Goal: Information Seeking & Learning: Learn about a topic

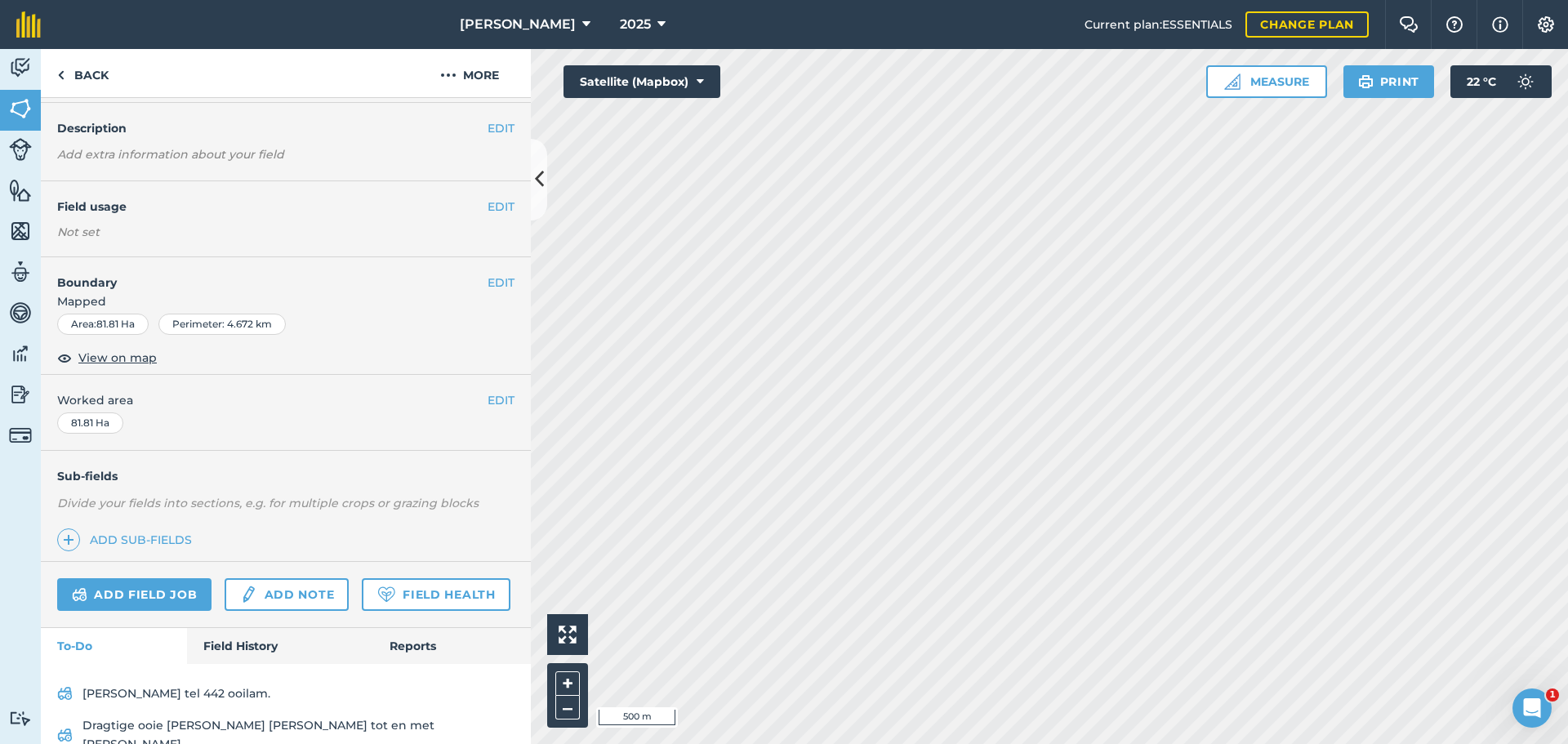
scroll to position [115, 0]
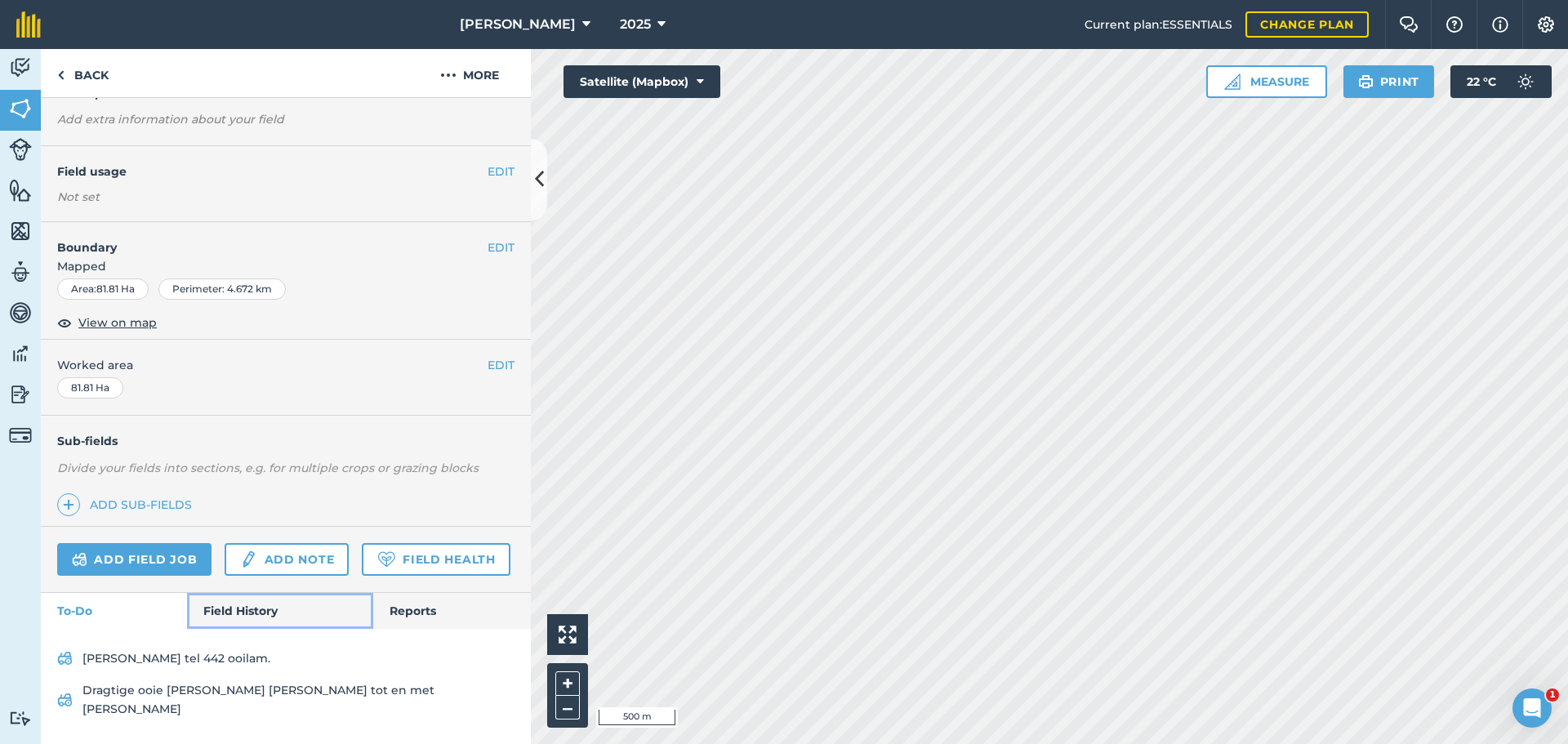
click at [230, 629] on link "Field History" at bounding box center [279, 610] width 186 height 36
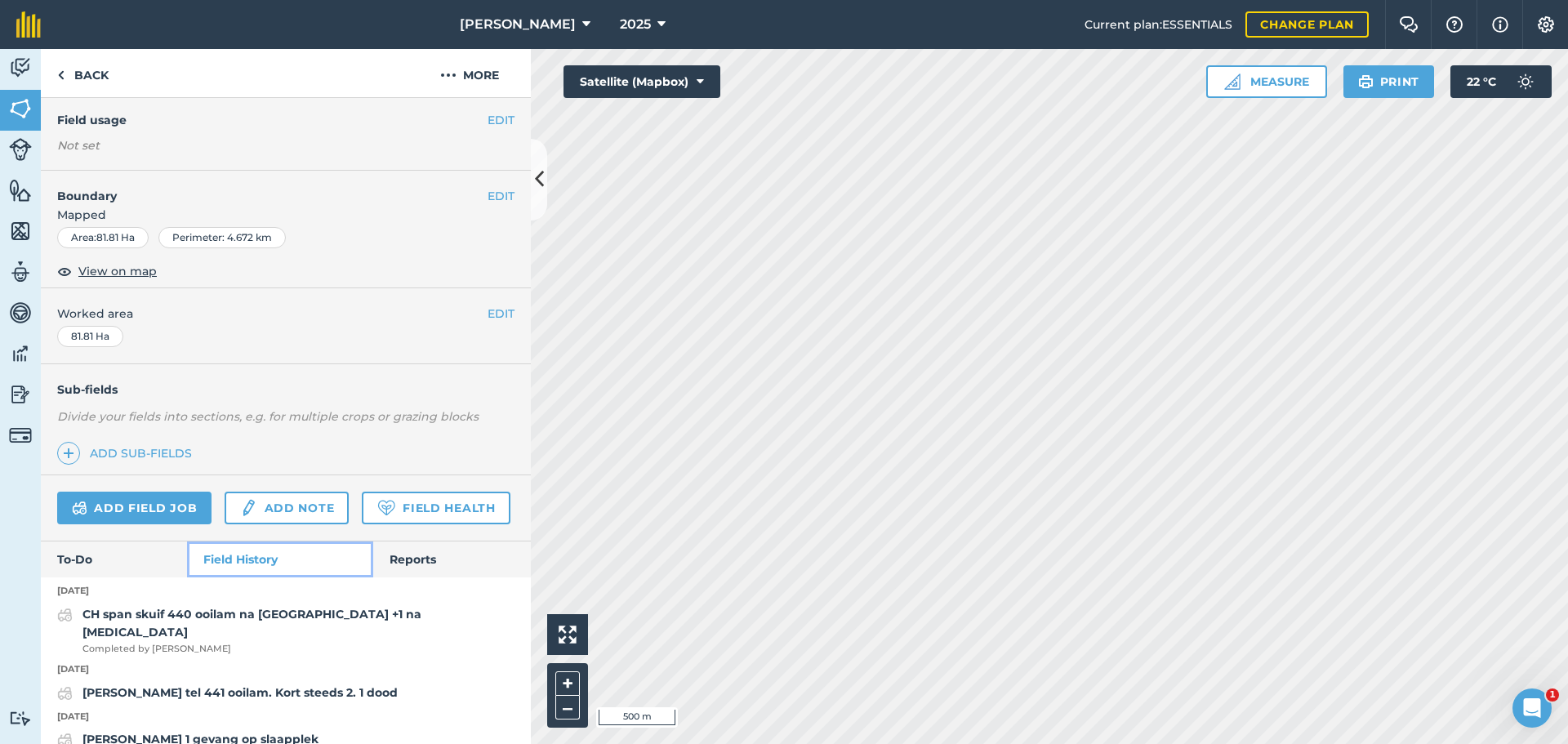
scroll to position [166, 0]
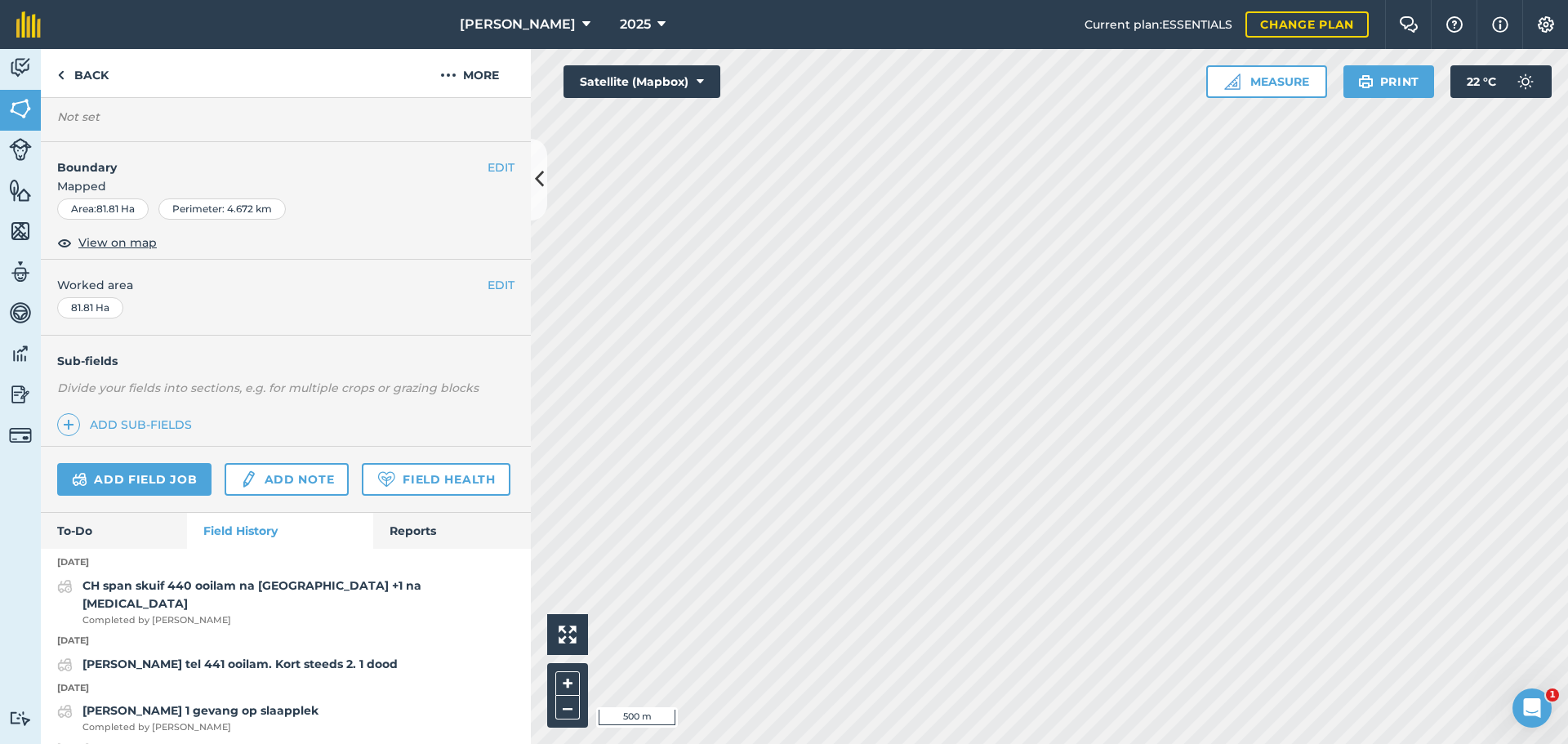
scroll to position [83, 0]
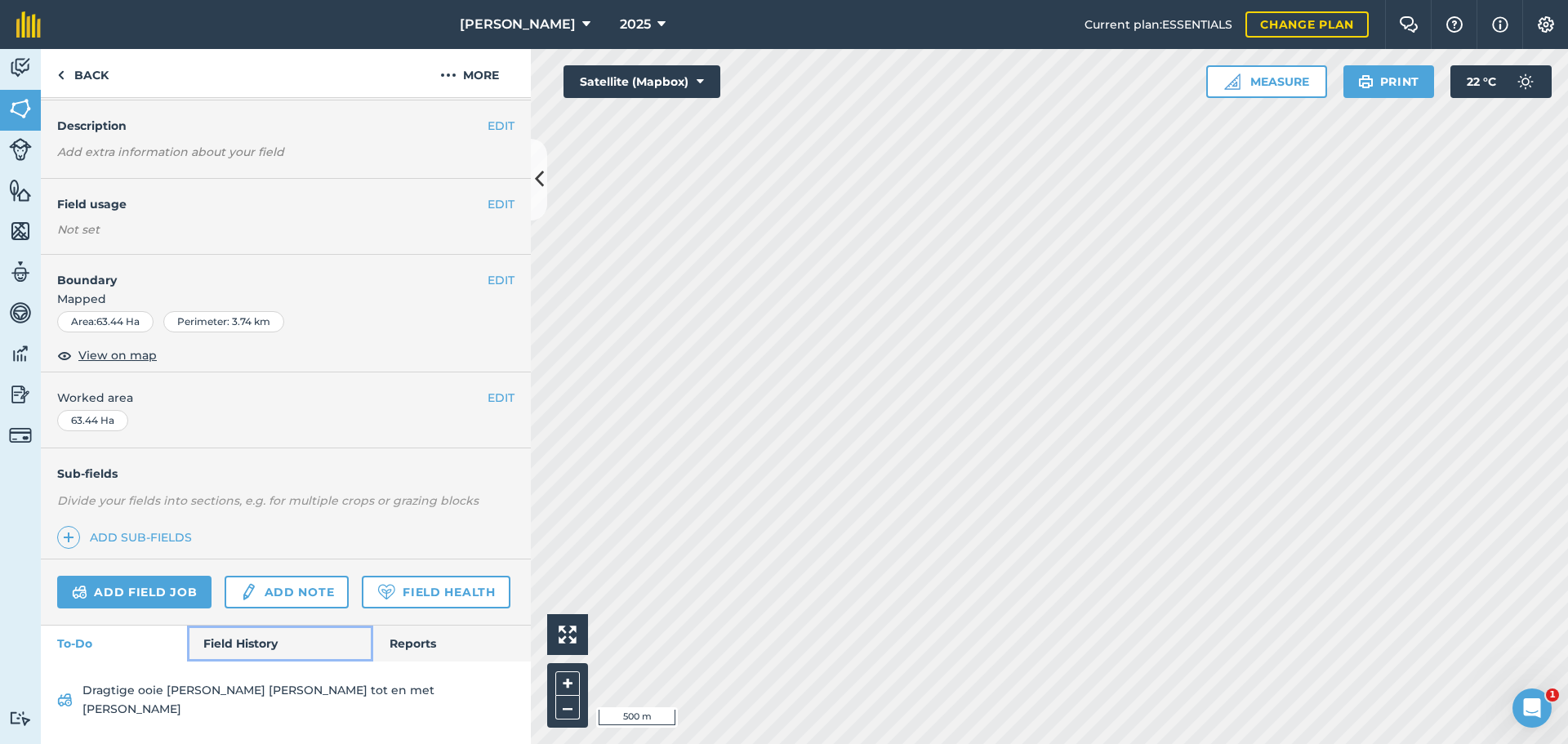
click at [226, 658] on link "Field History" at bounding box center [279, 643] width 186 height 36
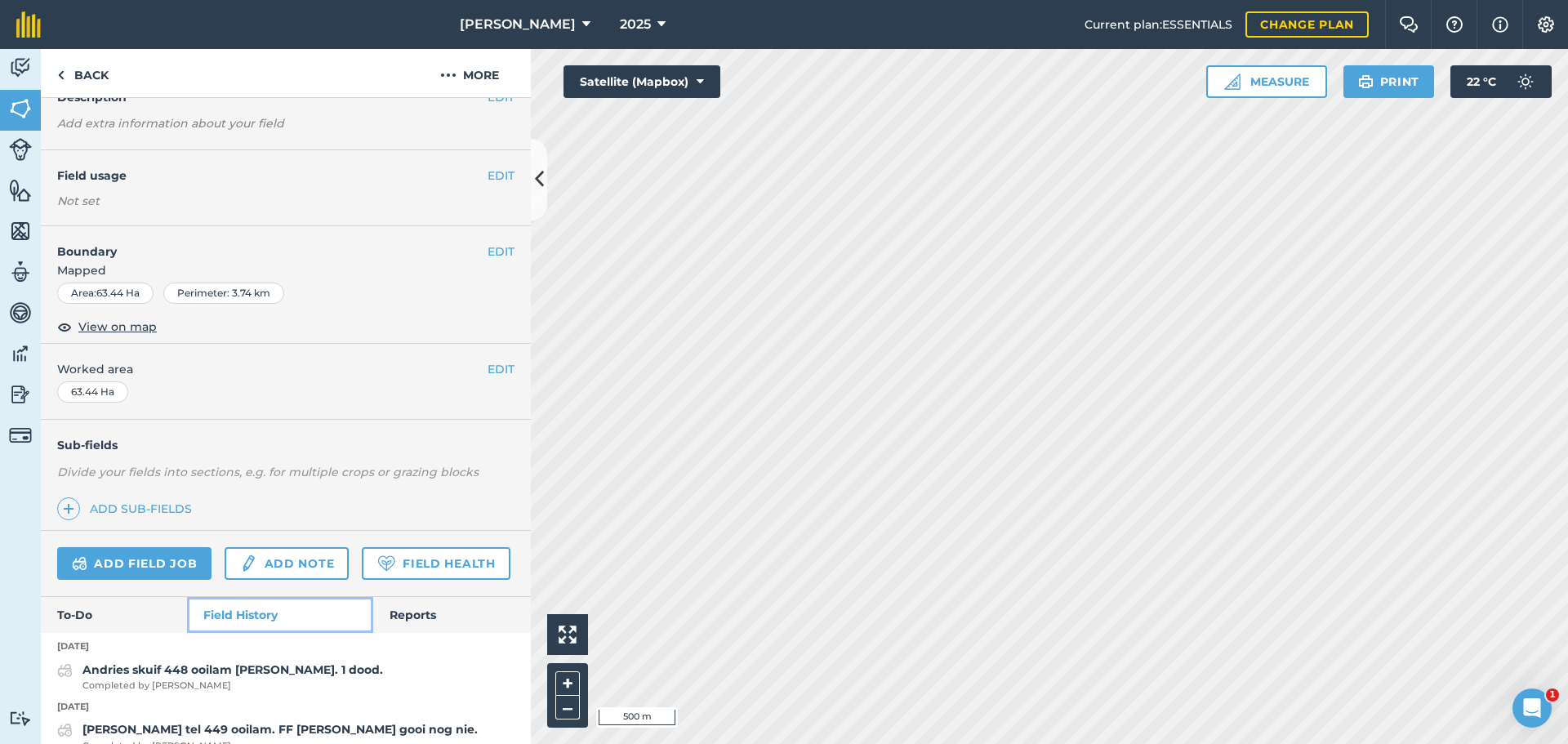
scroll to position [164, 0]
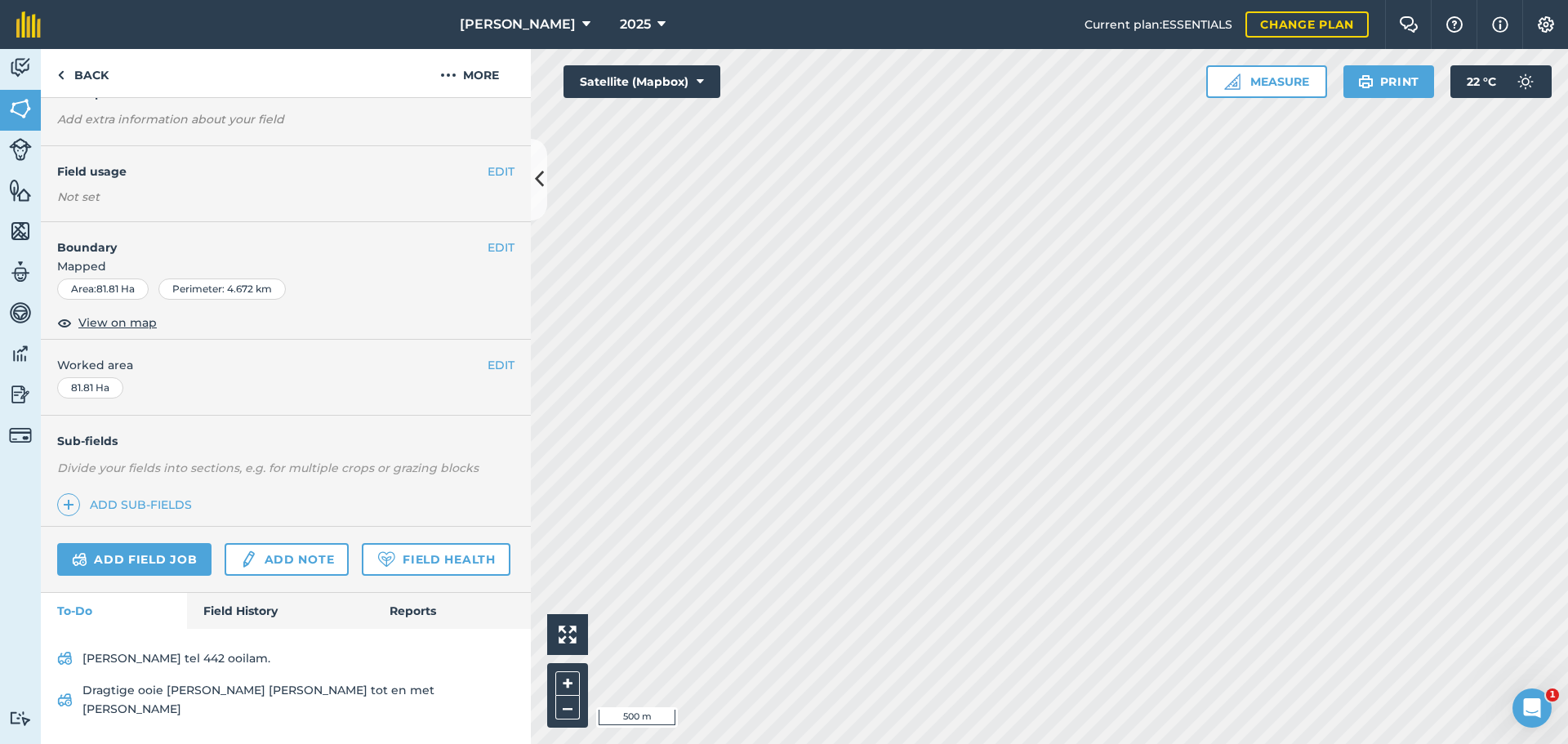
scroll to position [115, 0]
click at [217, 615] on link "Field History" at bounding box center [279, 610] width 186 height 36
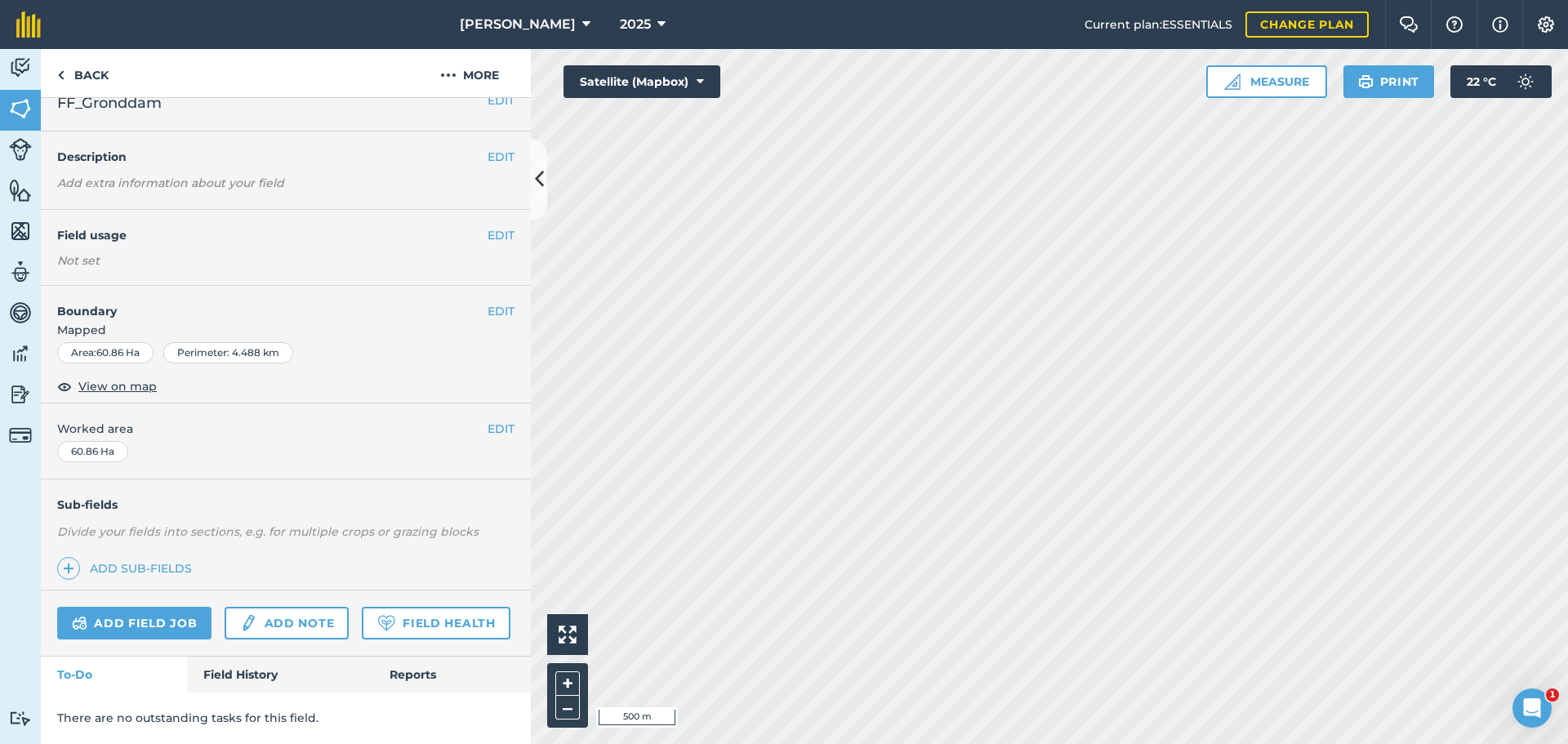
scroll to position [68, 0]
click at [249, 664] on link "Field History" at bounding box center [279, 674] width 186 height 36
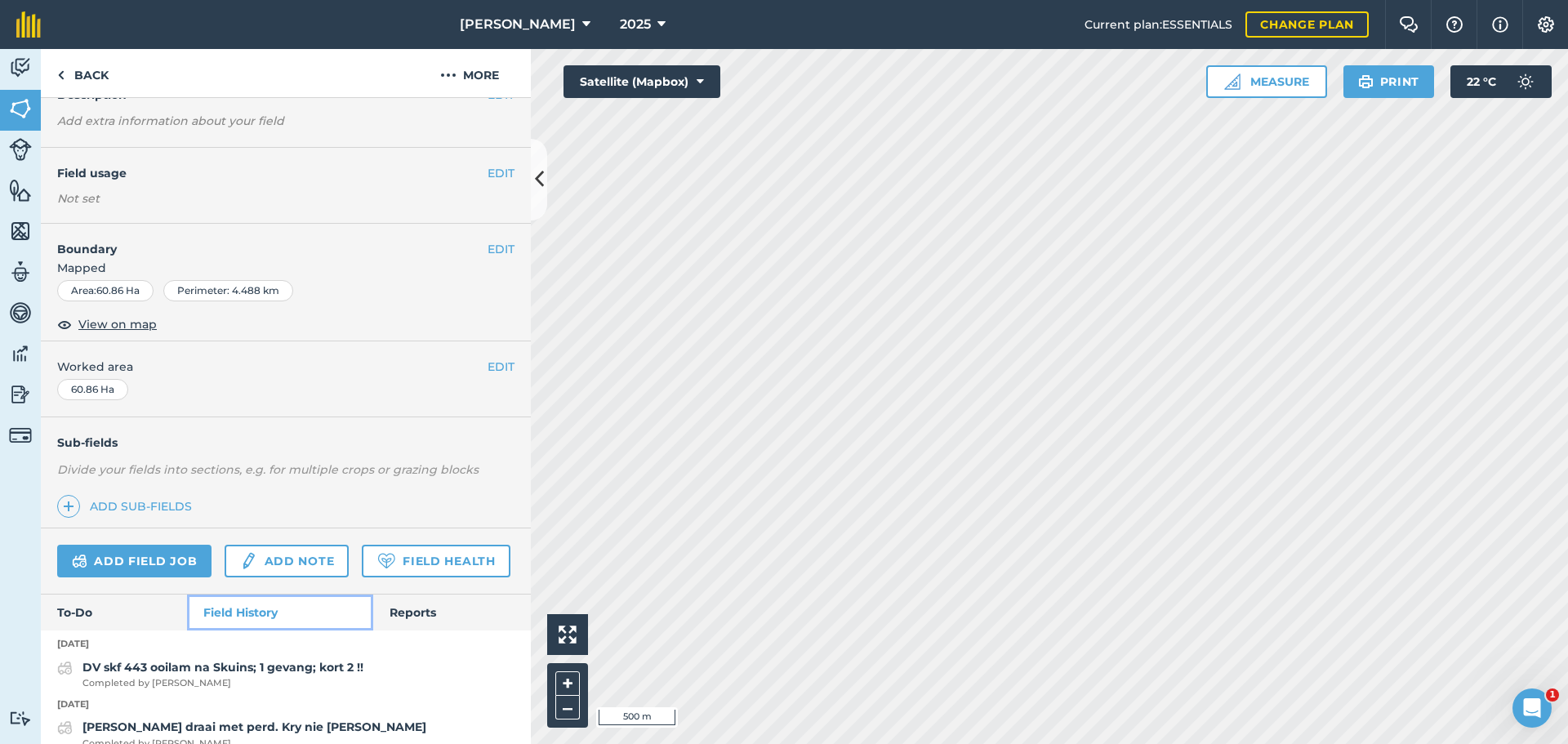
scroll to position [166, 0]
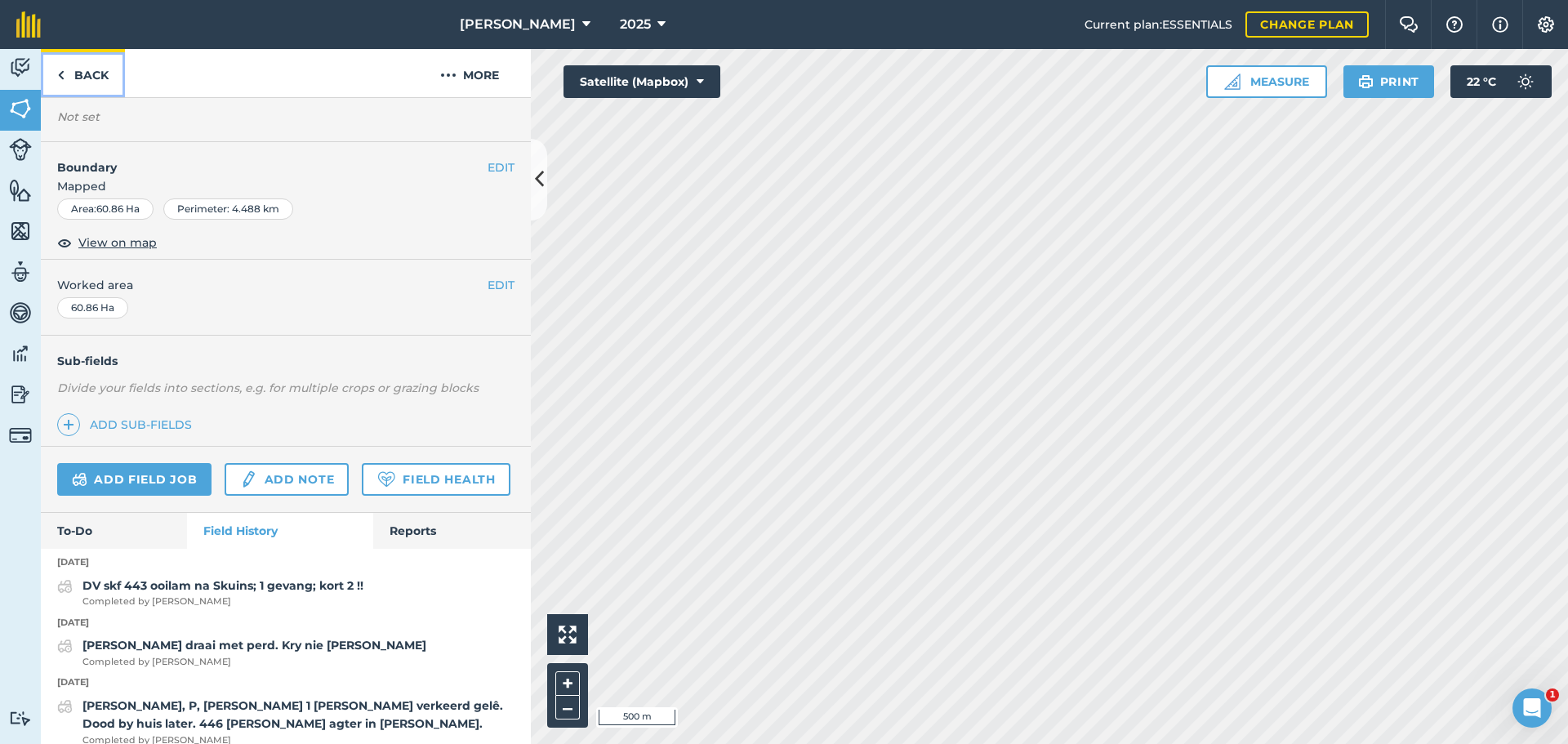
click at [62, 76] on img at bounding box center [61, 75] width 8 height 19
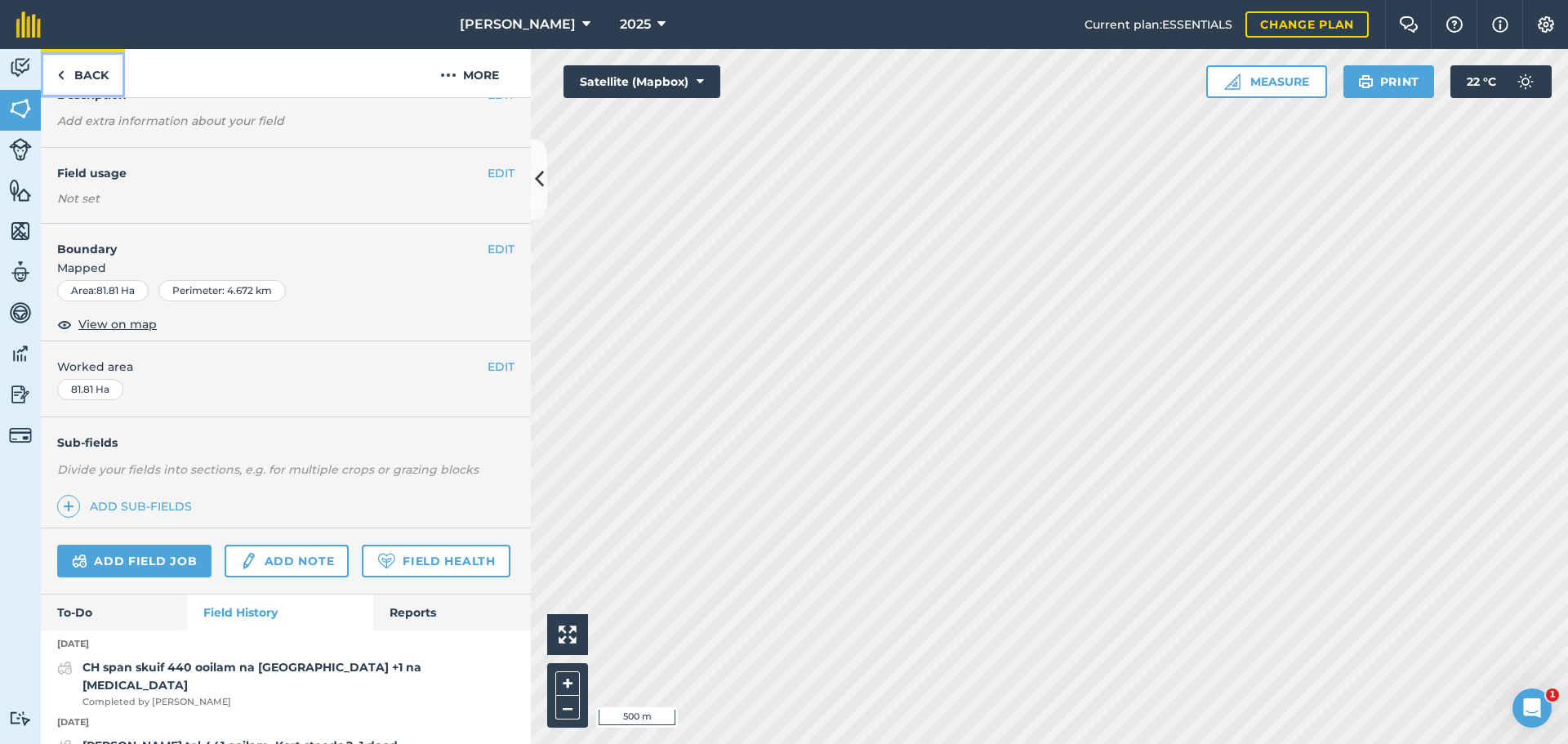
scroll to position [166, 0]
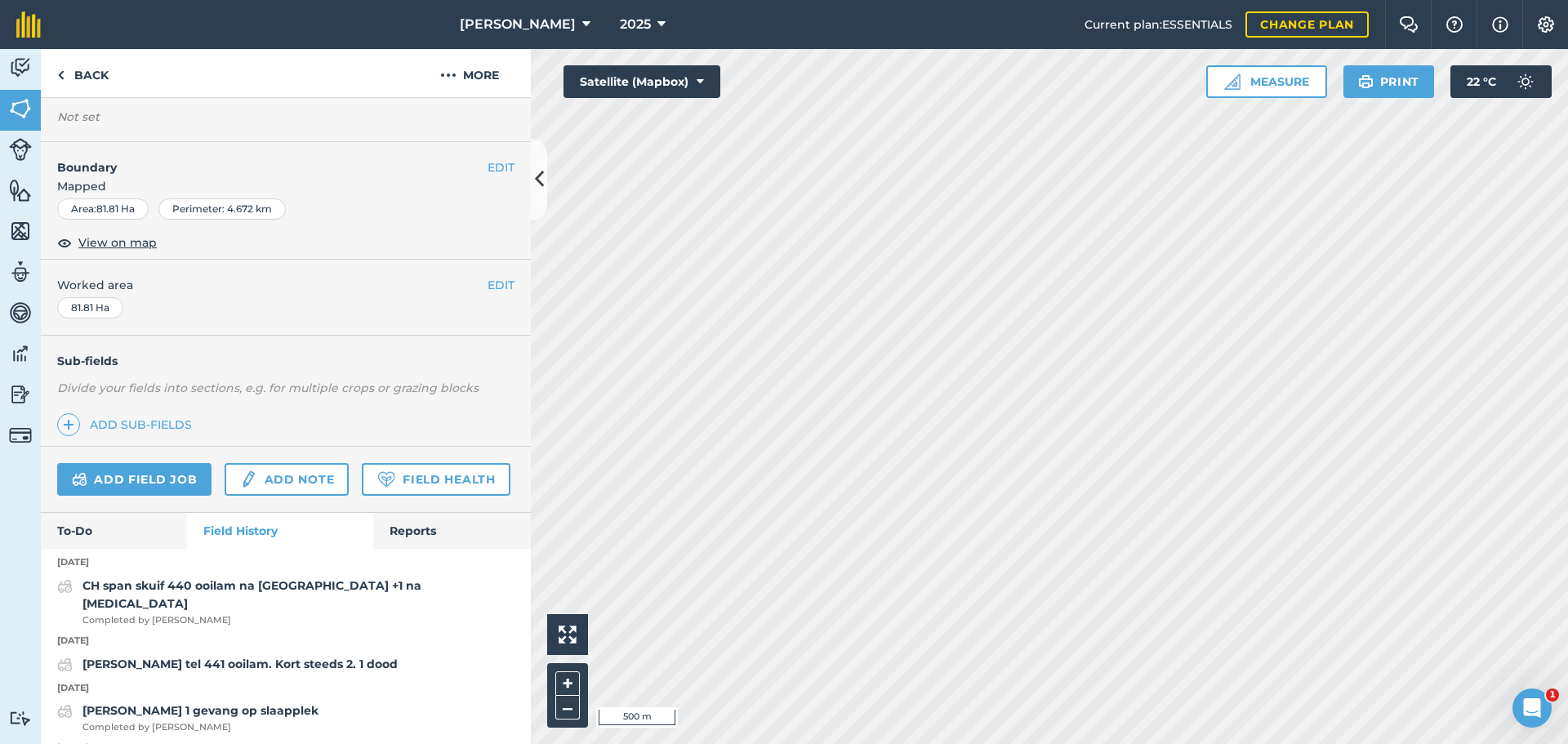
scroll to position [83, 0]
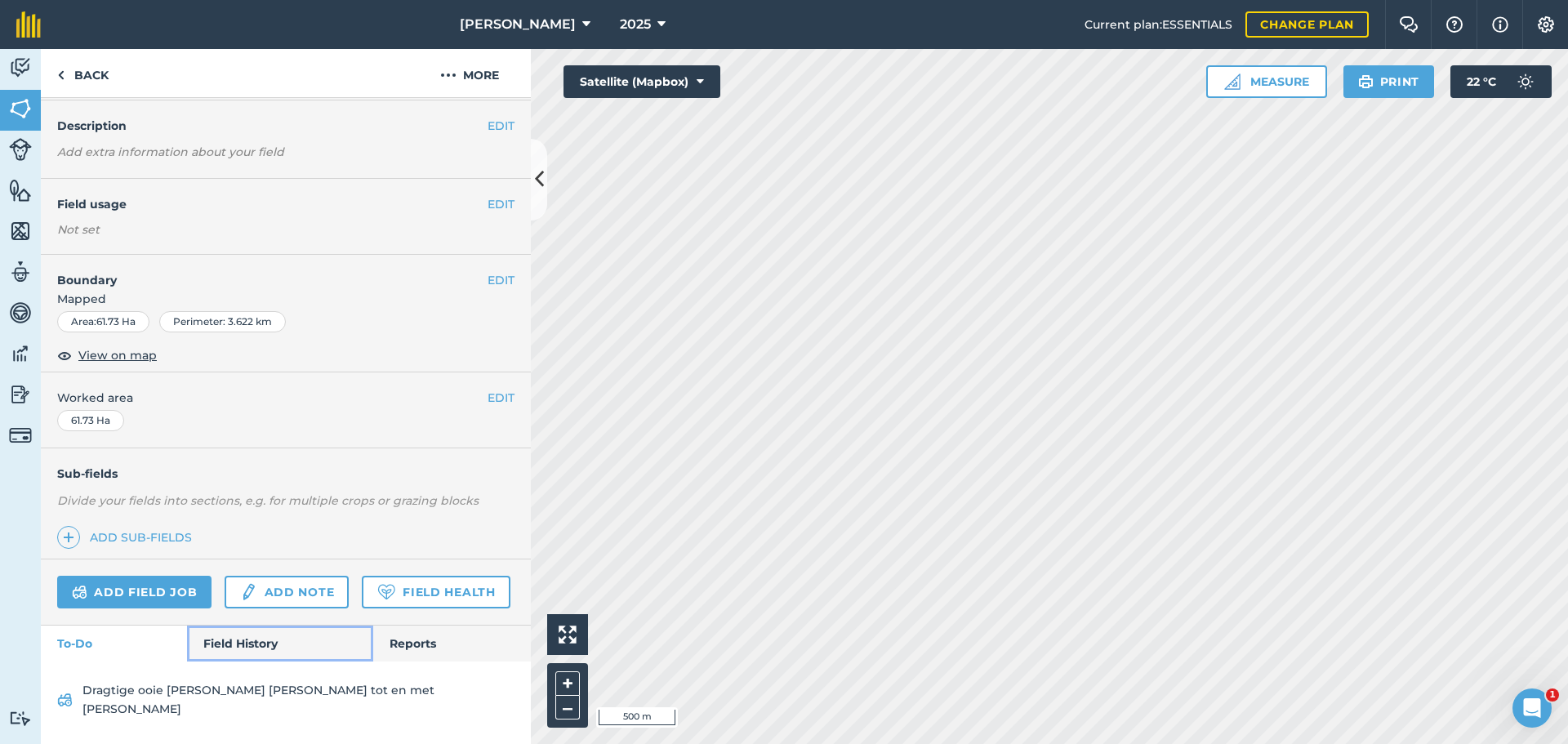
click at [227, 661] on link "Field History" at bounding box center [279, 643] width 186 height 36
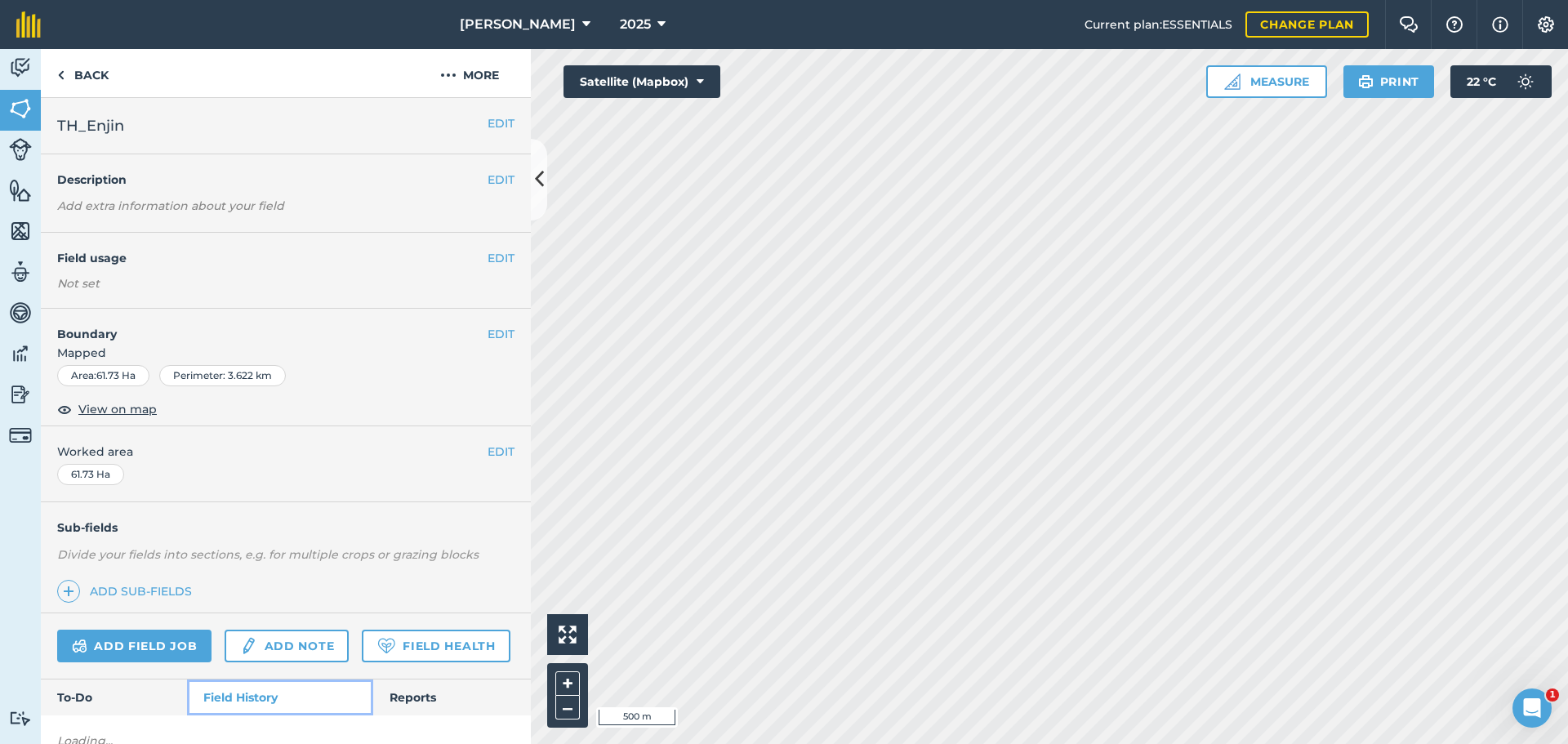
scroll to position [85, 0]
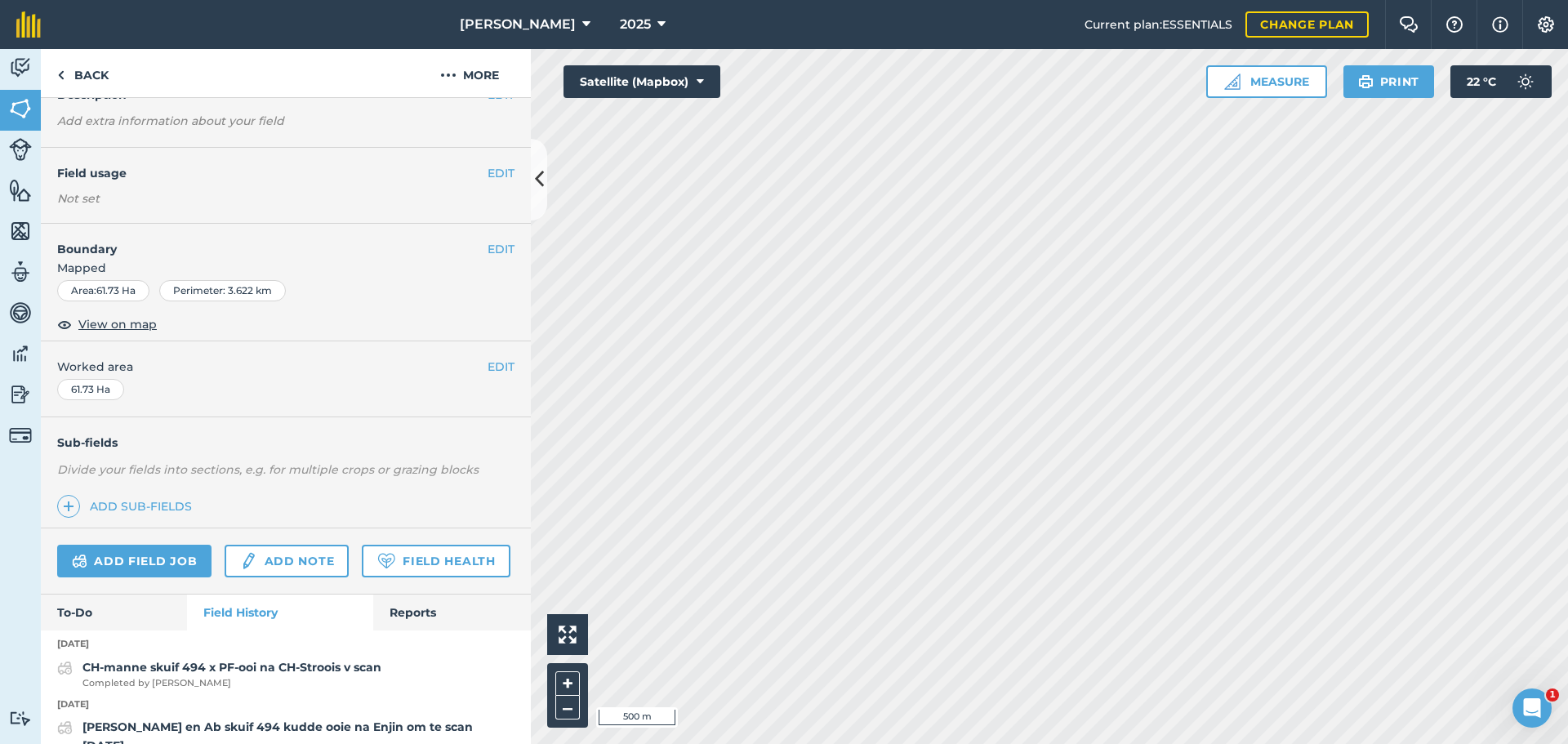
scroll to position [68, 0]
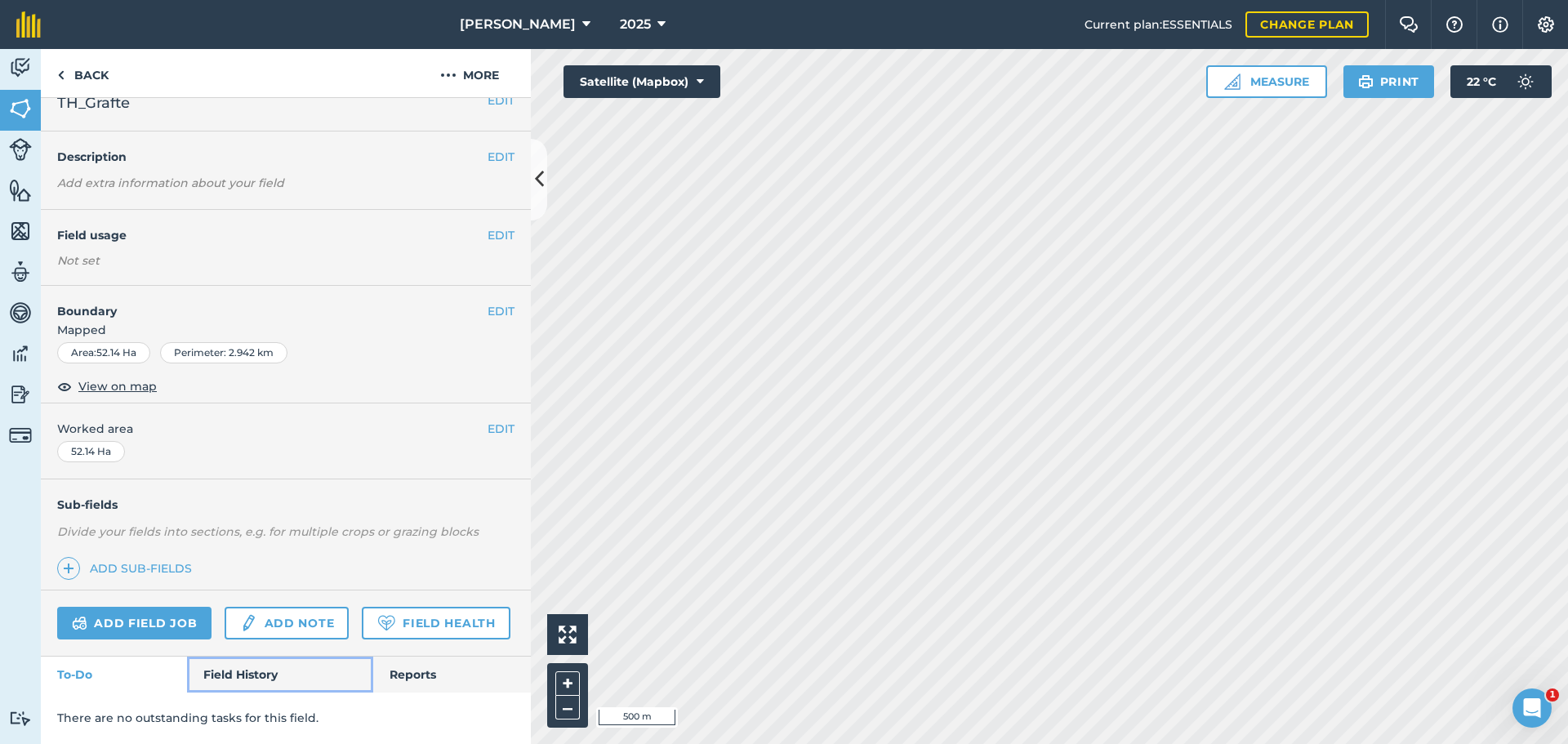
click at [234, 679] on link "Field History" at bounding box center [279, 674] width 186 height 36
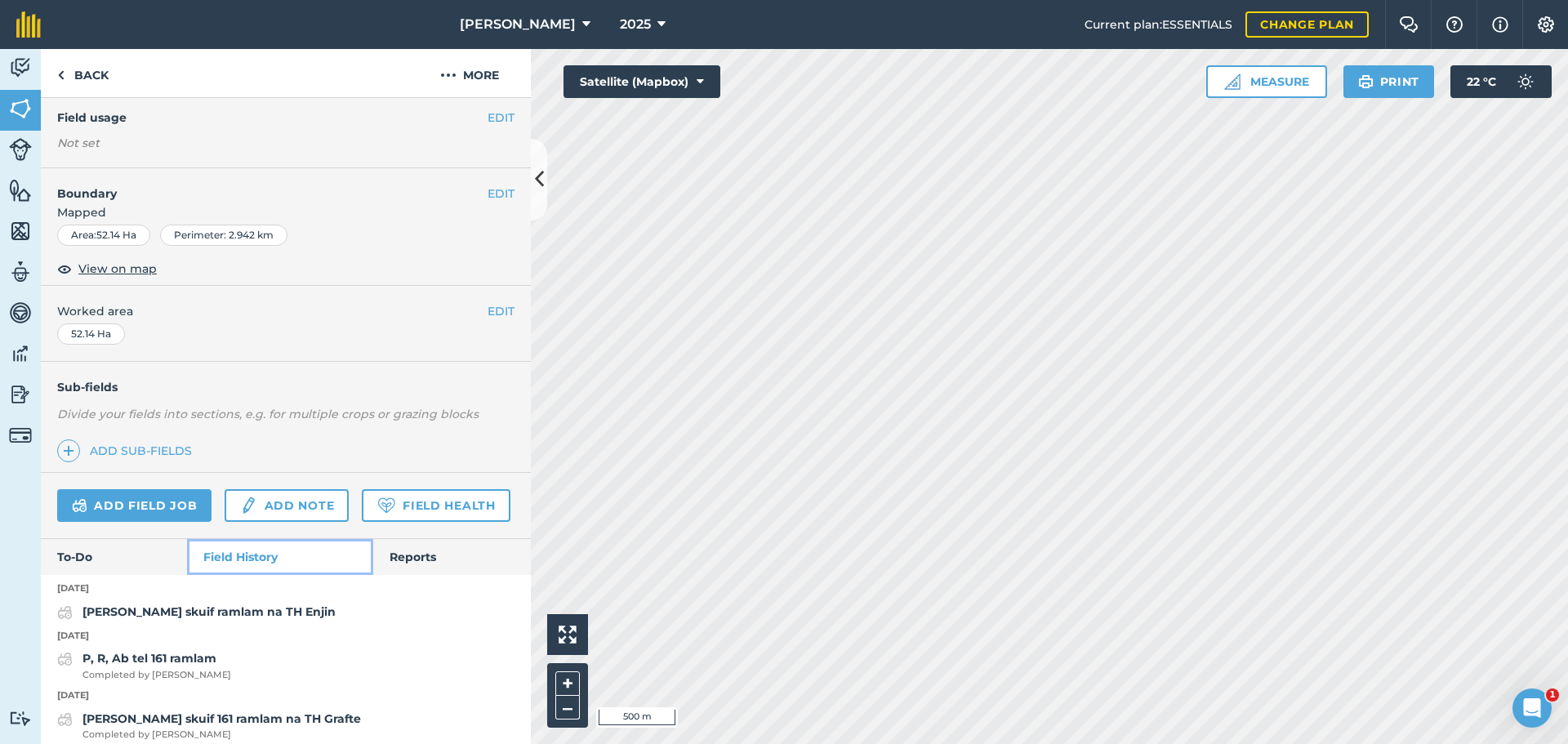
scroll to position [166, 0]
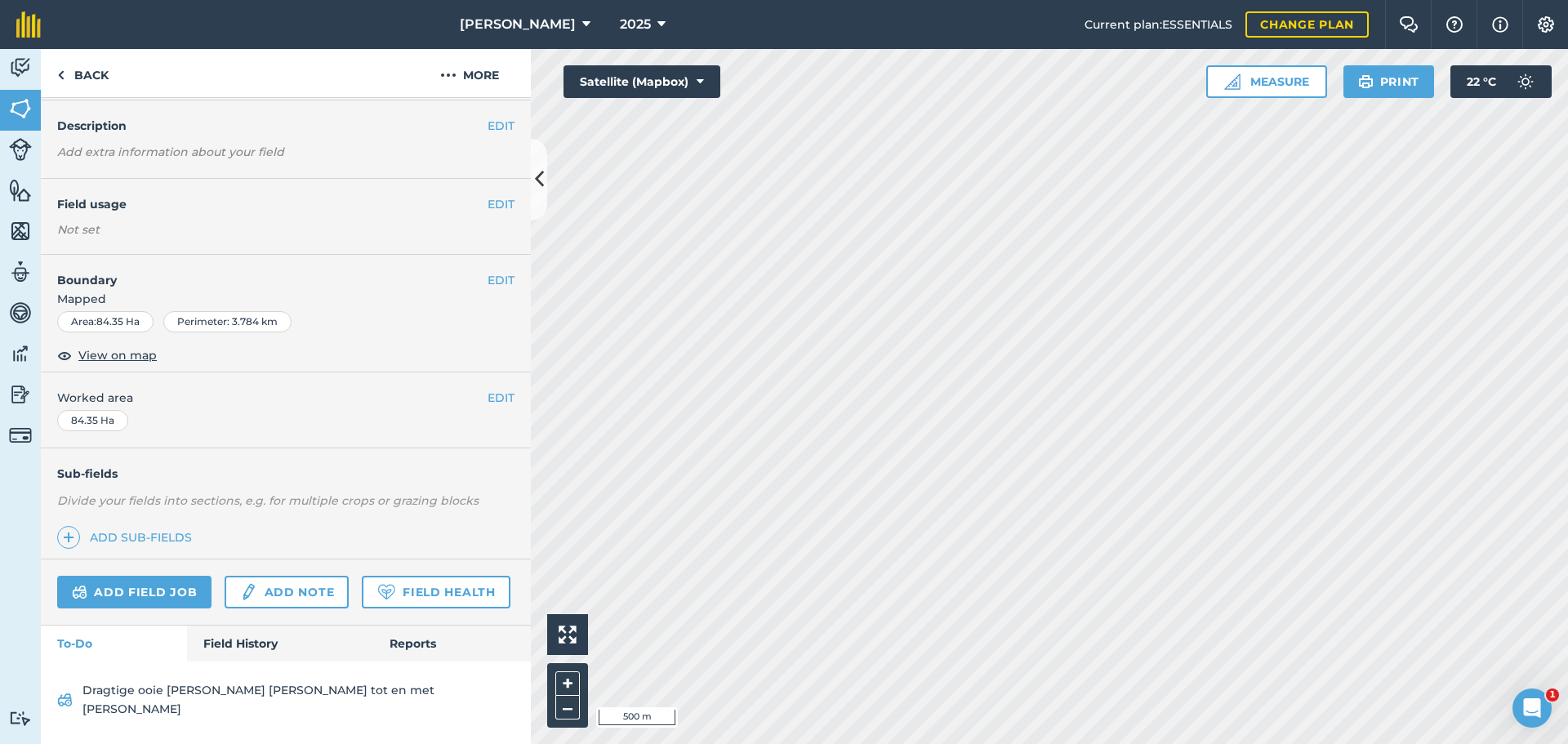
scroll to position [83, 0]
click at [203, 661] on link "Field History" at bounding box center [279, 643] width 186 height 36
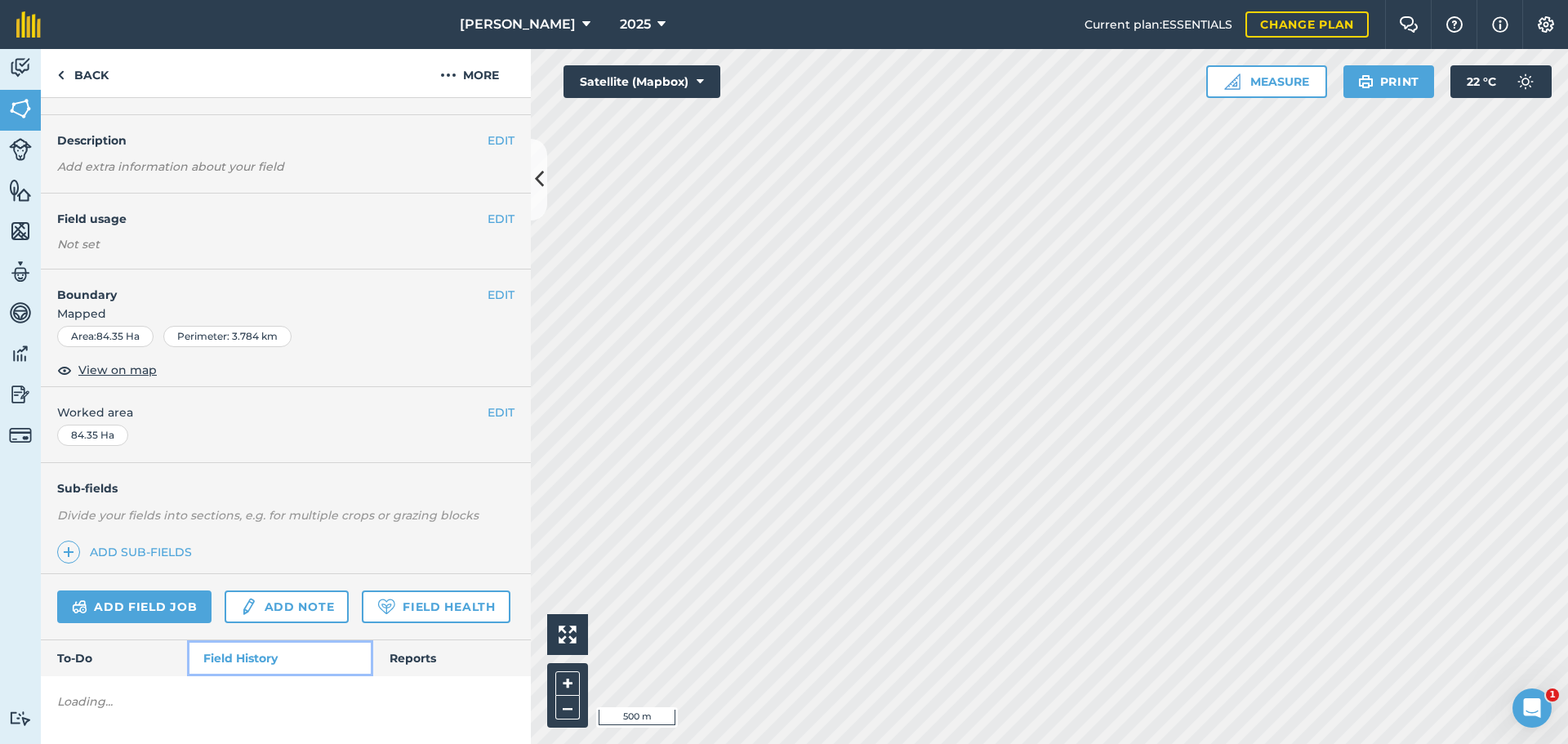
scroll to position [85, 0]
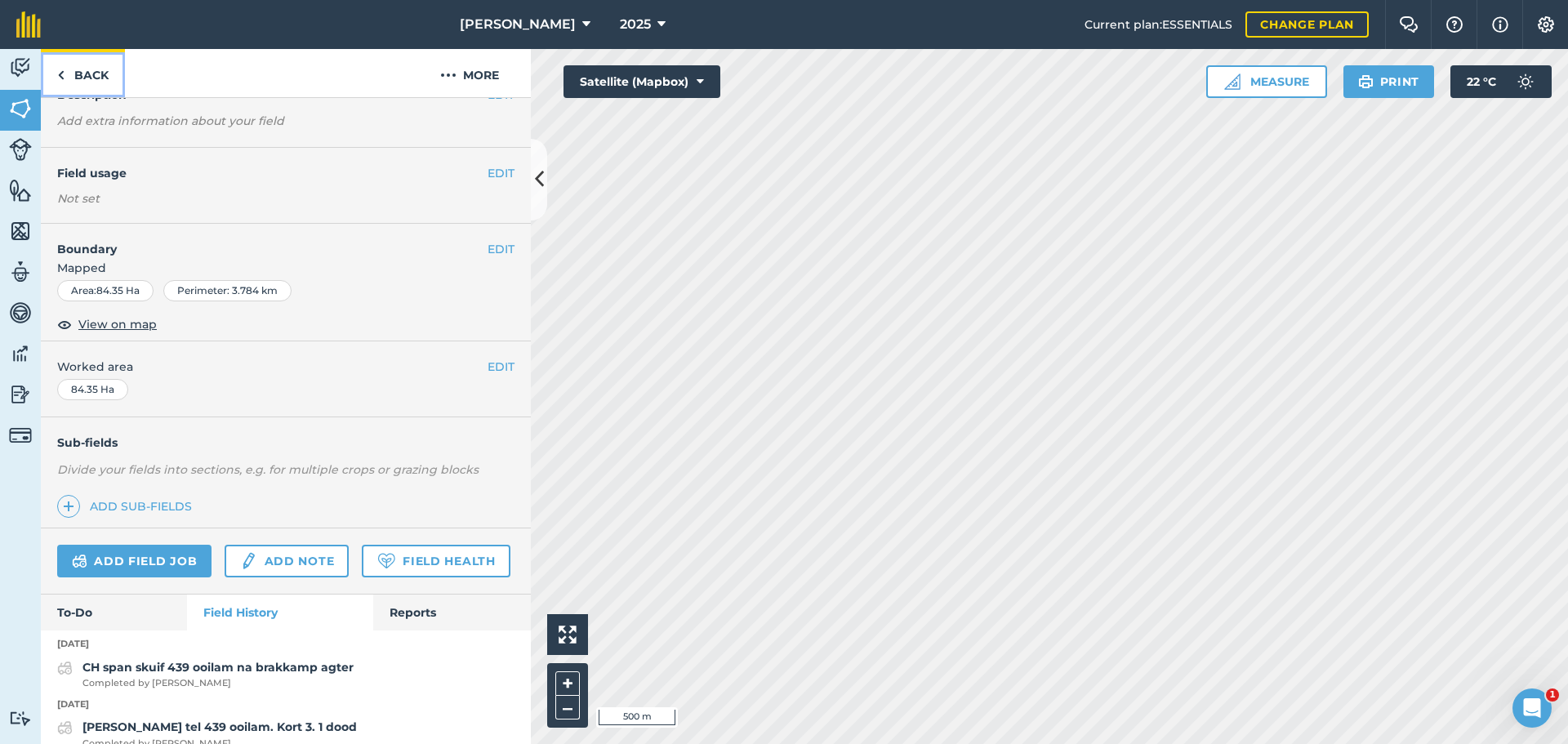
click at [83, 65] on link "Back" at bounding box center [82, 73] width 84 height 48
click at [57, 73] on link "Back" at bounding box center [82, 73] width 84 height 48
